Goal: Find specific page/section: Find specific page/section

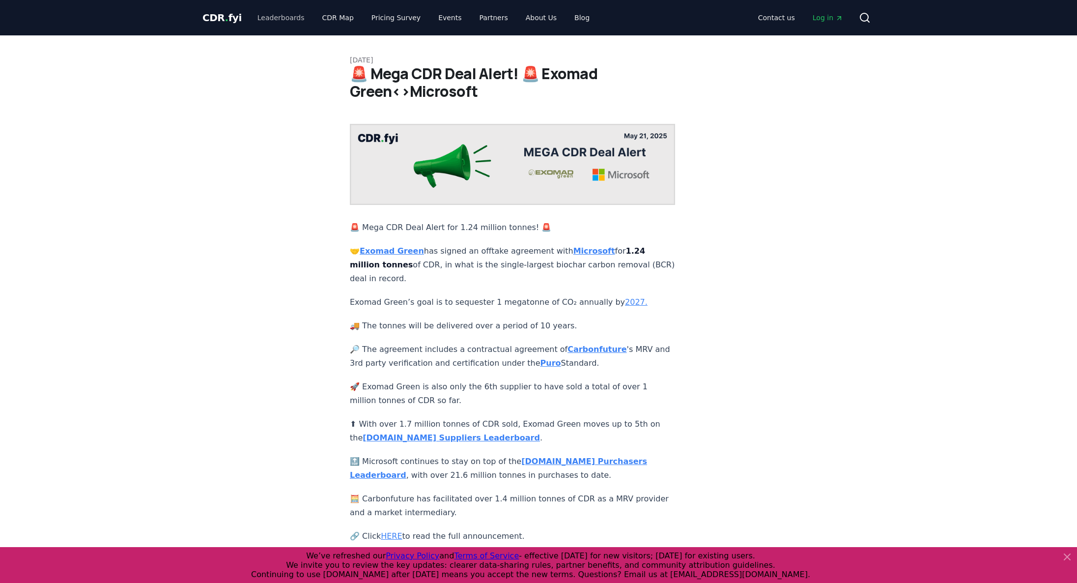
click at [290, 21] on link "Leaderboards" at bounding box center [281, 18] width 63 height 18
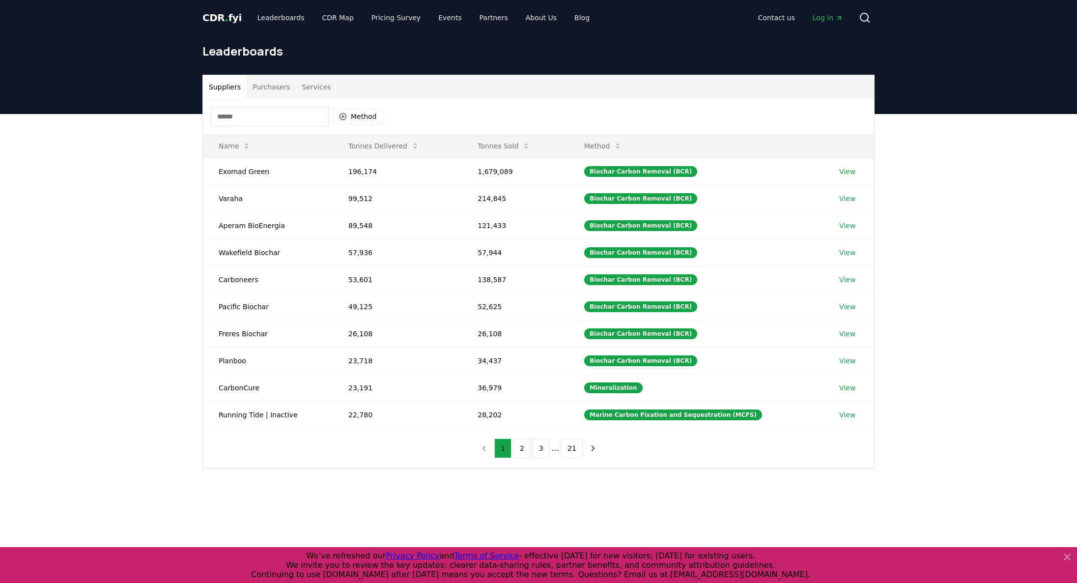
click at [228, 14] on span "CDR . fyi" at bounding box center [221, 18] width 39 height 12
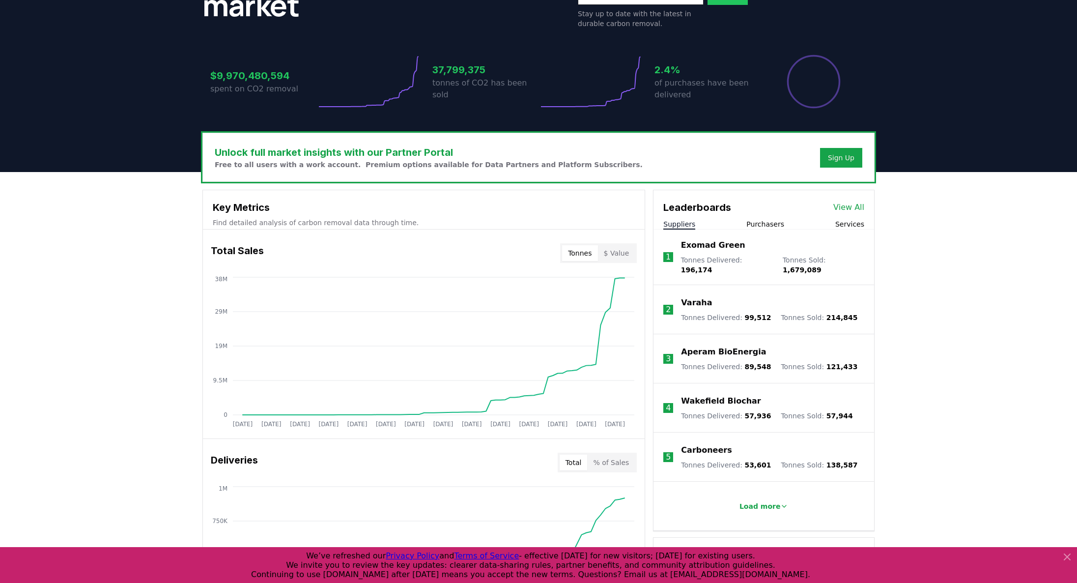
scroll to position [171, 0]
click at [624, 253] on button "$ Value" at bounding box center [616, 254] width 37 height 16
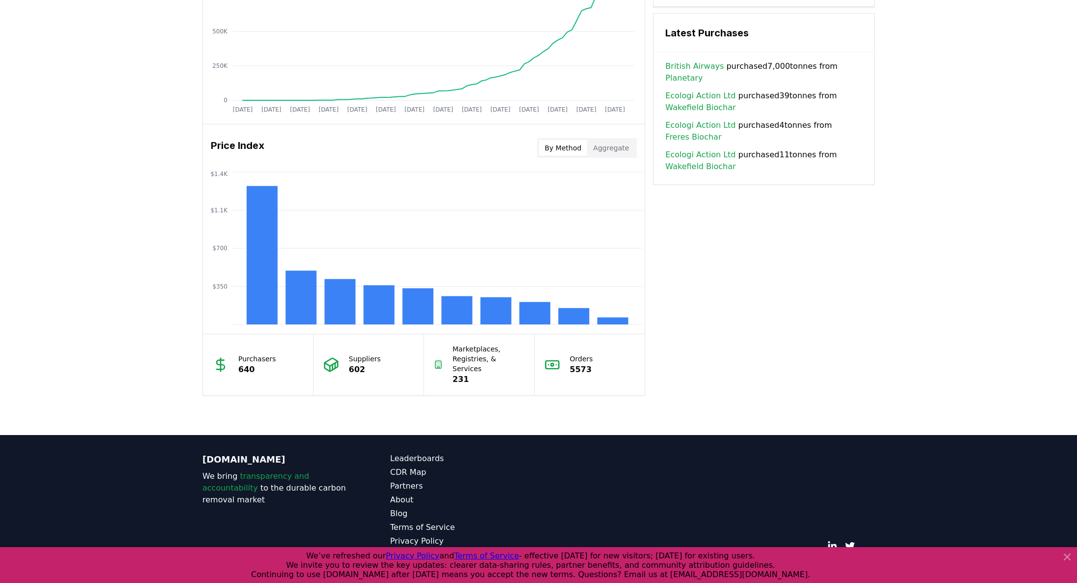
scroll to position [694, 0]
click at [397, 495] on link "About" at bounding box center [464, 500] width 148 height 12
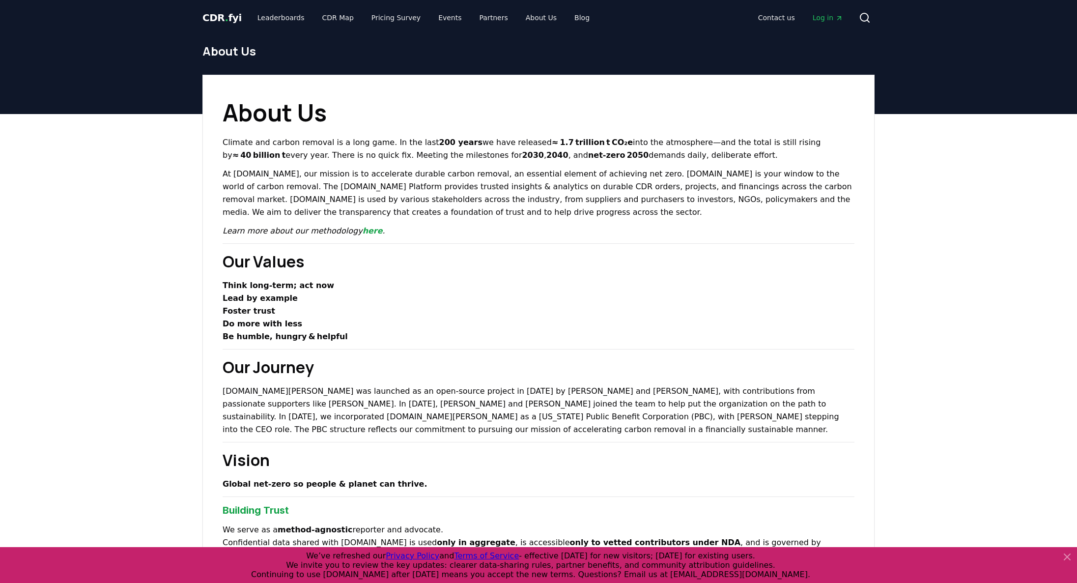
click at [219, 15] on span "CDR . fyi" at bounding box center [221, 18] width 39 height 12
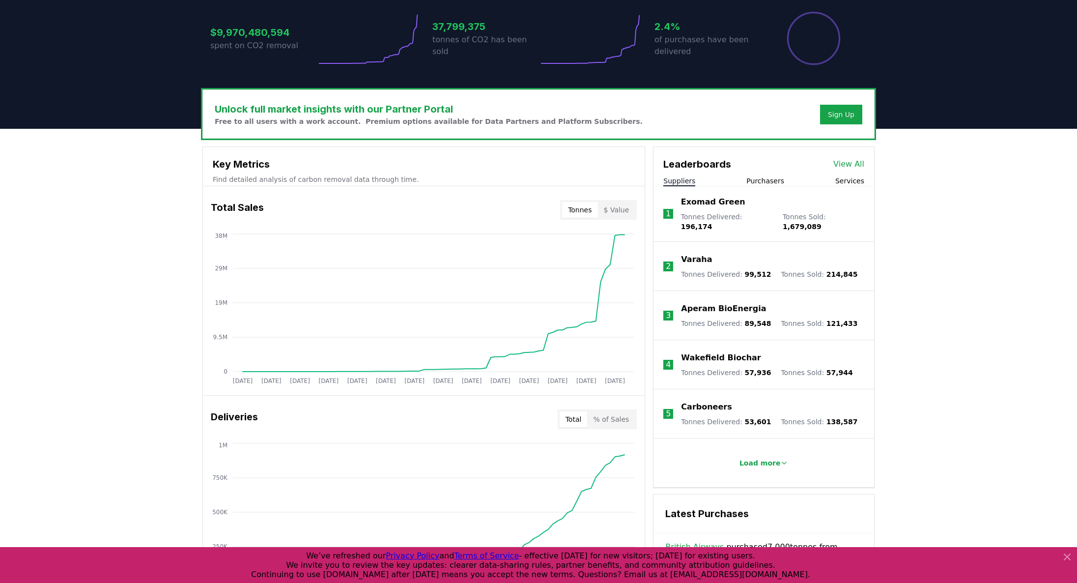
scroll to position [225, 0]
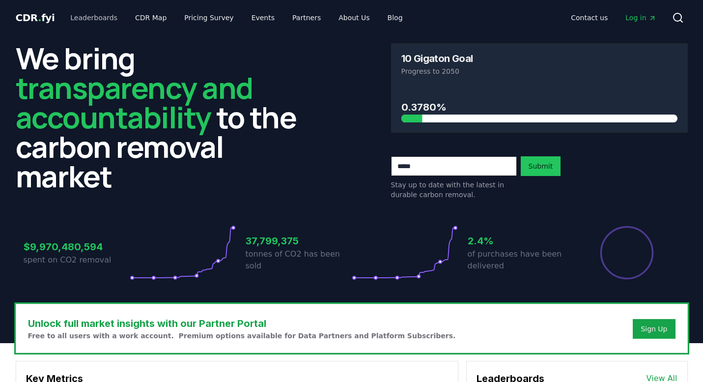
click at [103, 19] on link "Leaderboards" at bounding box center [93, 18] width 63 height 18
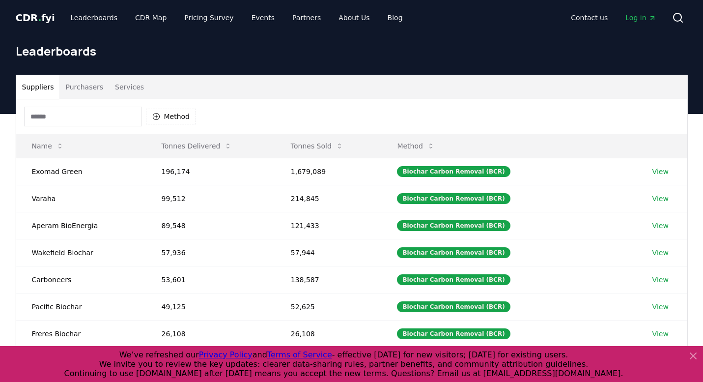
click at [117, 117] on input at bounding box center [83, 117] width 118 height 20
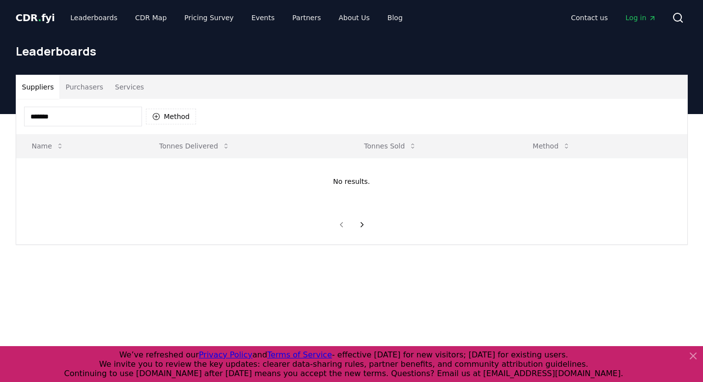
click at [79, 119] on input "*******" at bounding box center [83, 117] width 118 height 20
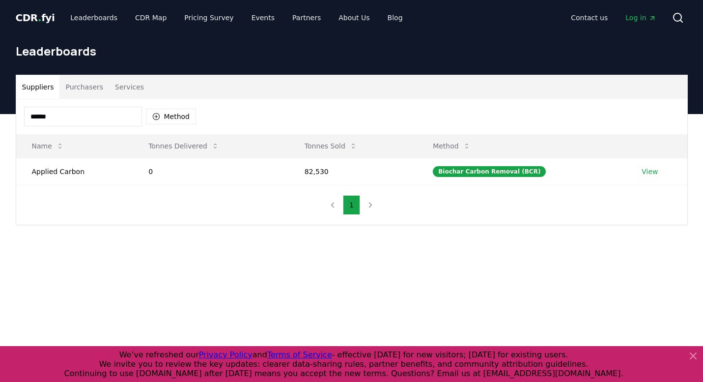
type input "*******"
